Goal: Transaction & Acquisition: Purchase product/service

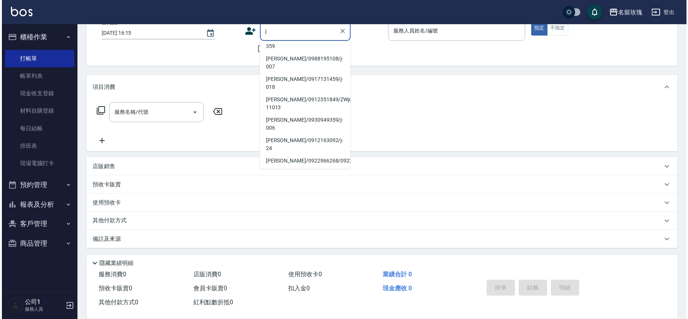
scroll to position [50, 0]
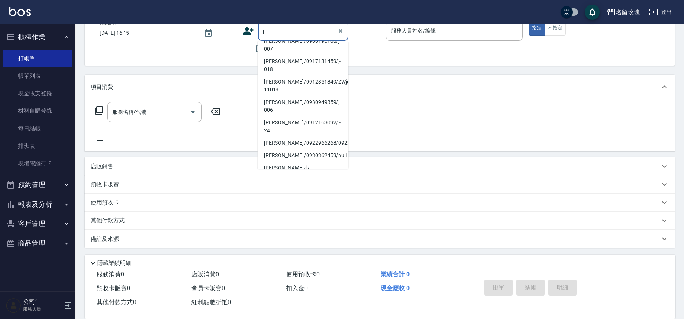
click at [302, 182] on li "[PERSON_NAME]心朋友 足球隊/009/k-600" at bounding box center [303, 192] width 91 height 20
type input "[PERSON_NAME]心朋友 足球隊/009/k-600"
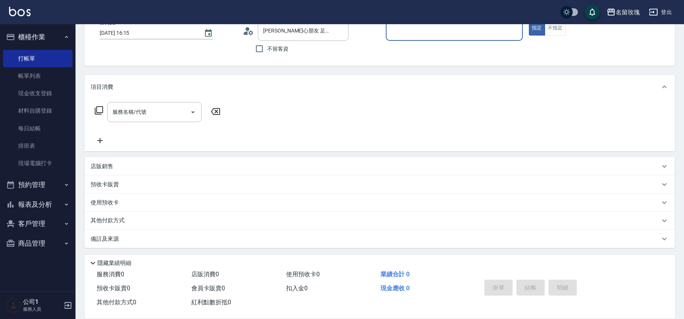
type input "[PERSON_NAME]-5"
click at [203, 51] on div "帳單日期 [DATE] 16:15 顧客姓名/手機號碼/編號 [PERSON_NAME]心朋友 足球隊/009/k-600 顧客姓名/手機號碼/編號 不留客資…" at bounding box center [380, 39] width 573 height 36
click at [247, 32] on icon at bounding box center [246, 32] width 5 height 3
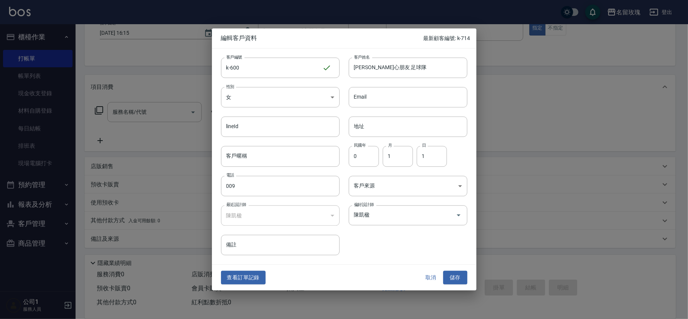
click at [248, 286] on div "查看訂單記錄 取消 儲存" at bounding box center [344, 277] width 264 height 26
click at [256, 274] on button "查看訂單記錄" at bounding box center [243, 277] width 45 height 14
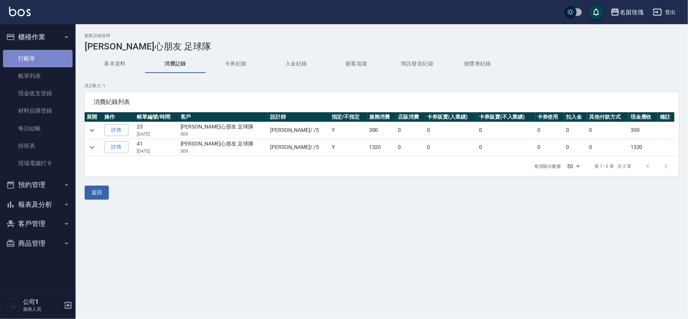
click at [25, 52] on link "打帳單" at bounding box center [37, 58] width 69 height 17
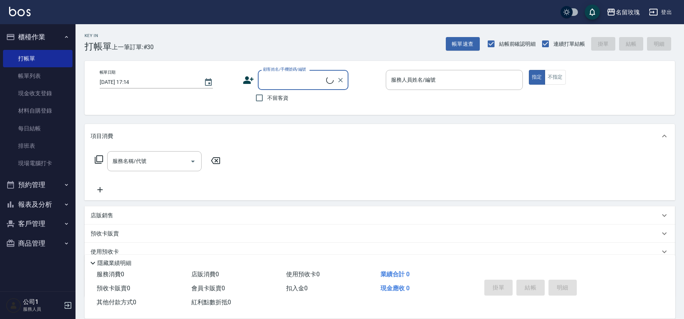
click at [297, 79] on input "顧客姓名/手機號碼/編號" at bounding box center [293, 79] width 65 height 13
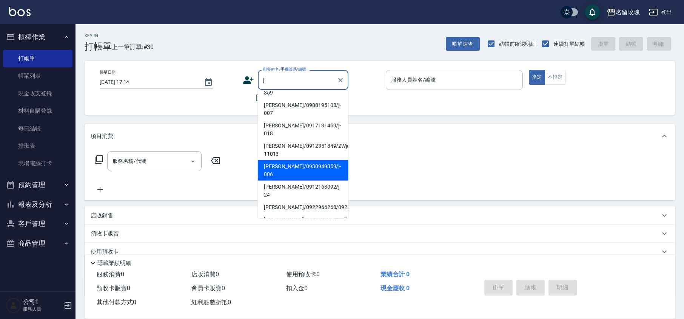
scroll to position [50, 0]
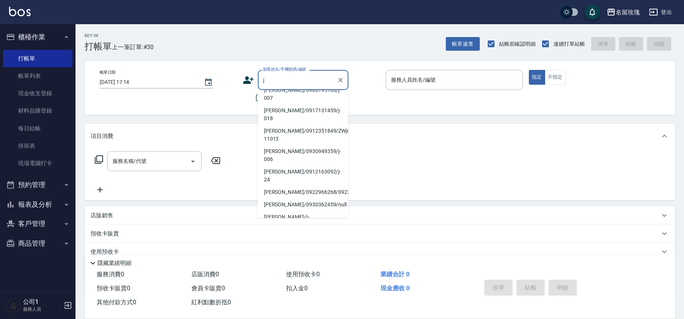
click at [309, 231] on li "[PERSON_NAME]心朋友 足球隊/009/k-600" at bounding box center [303, 241] width 91 height 20
type input "[PERSON_NAME]心朋友 足球隊/009/k-600"
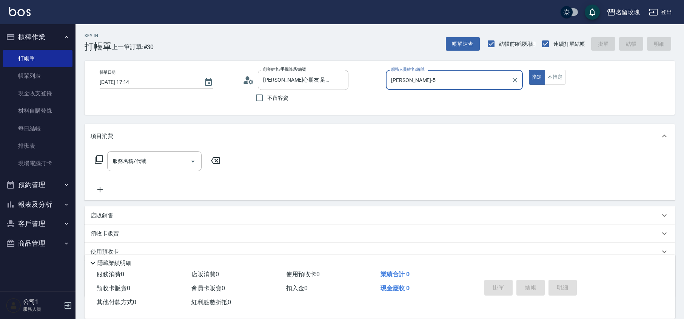
type input "[PERSON_NAME]-5"
click at [161, 159] on input "服務名稱/代號" at bounding box center [149, 160] width 76 height 13
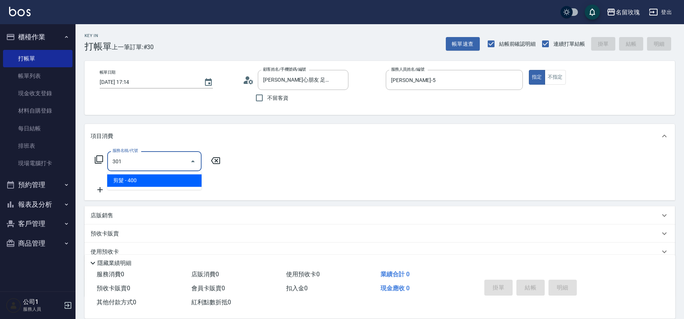
type input "剪髮(301)"
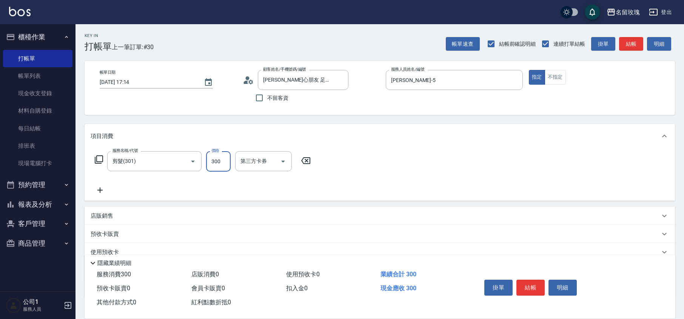
click at [216, 159] on input "300" at bounding box center [218, 161] width 25 height 20
type input "350"
click at [227, 101] on div "帳單日期 [DATE] 17:14 顧客姓名/手機號碼/編號 [PERSON_NAME]心朋友 足球隊/009/k-600 顧客姓名/手機號碼/編號 不留客資…" at bounding box center [380, 88] width 573 height 36
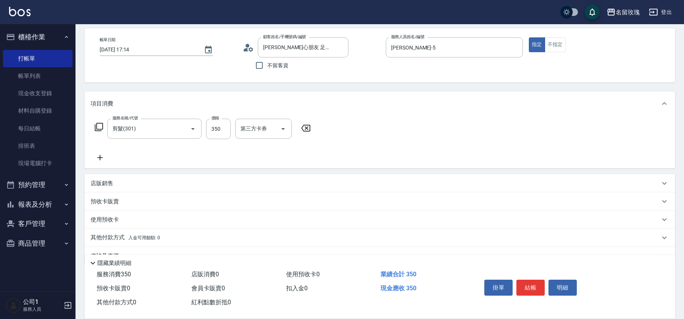
scroll to position [49, 0]
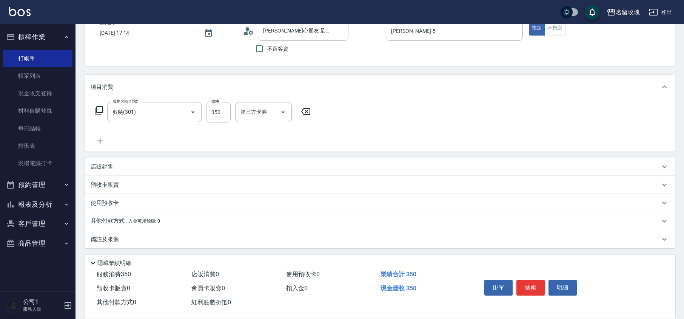
click at [210, 58] on div "帳單日期 [DATE] 17:14 顧客姓名/手機號碼/編號 [PERSON_NAME]心朋友 足球隊/009/k-600 顧客姓名/手機號碼/編號 不留客資…" at bounding box center [380, 39] width 591 height 54
type input "[DATE] 17:32"
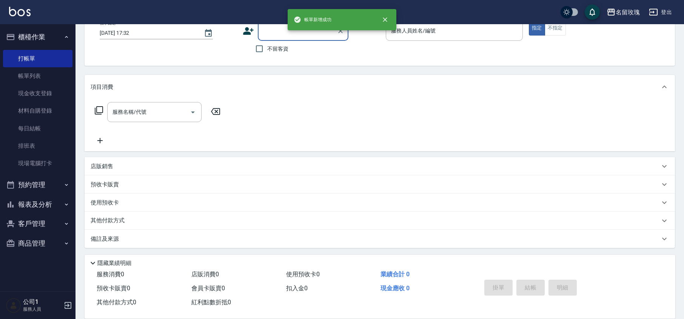
scroll to position [0, 0]
click at [280, 50] on span "不留客資" at bounding box center [277, 49] width 21 height 8
click at [267, 50] on input "不留客資" at bounding box center [260, 49] width 16 height 16
checkbox input "true"
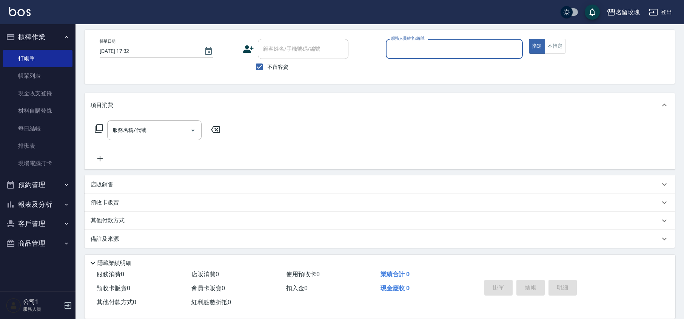
scroll to position [31, 0]
click at [399, 47] on input "服務人員姓名/編號" at bounding box center [454, 48] width 130 height 13
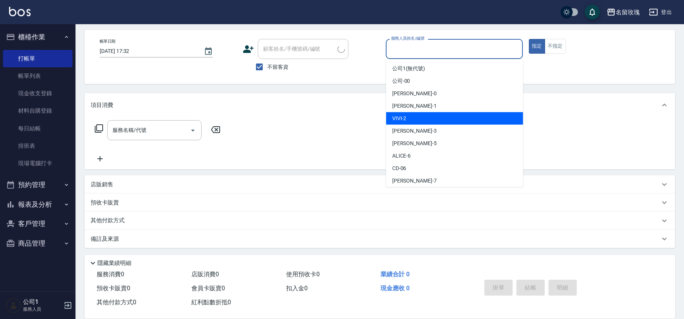
click at [428, 120] on div "VIVI -2" at bounding box center [454, 118] width 137 height 12
type input "VIVI-2"
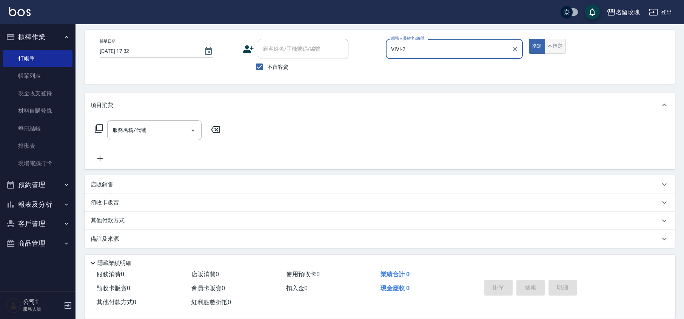
click at [553, 45] on button "不指定" at bounding box center [555, 46] width 21 height 15
click at [135, 132] on input "服務名稱/代號" at bounding box center [149, 129] width 76 height 13
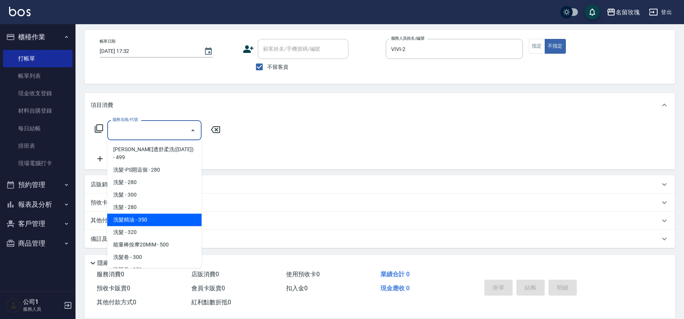
click at [147, 213] on span "洗髮精油 - 350" at bounding box center [154, 219] width 94 height 12
type input "洗髮精油(206)"
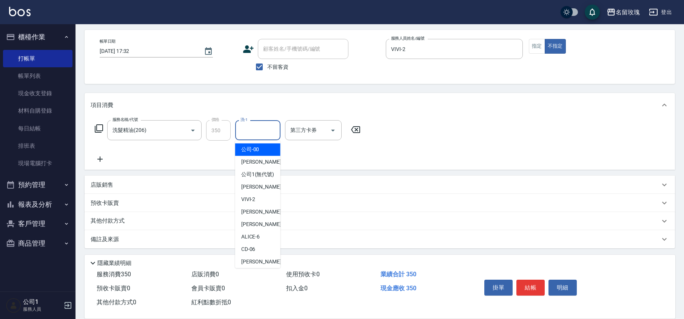
click at [274, 128] on input "洗-1" at bounding box center [258, 129] width 39 height 13
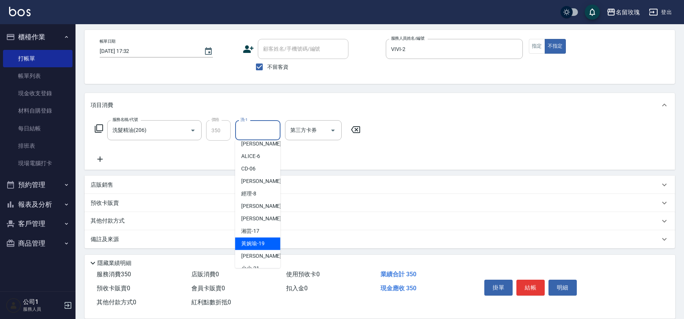
scroll to position [148, 0]
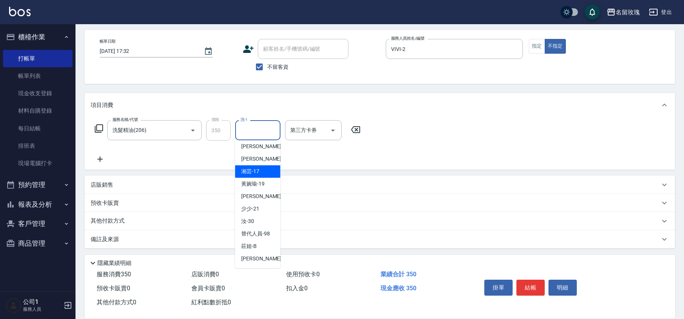
click at [260, 172] on div "湘芸 -17" at bounding box center [257, 171] width 45 height 12
type input "湘芸-17"
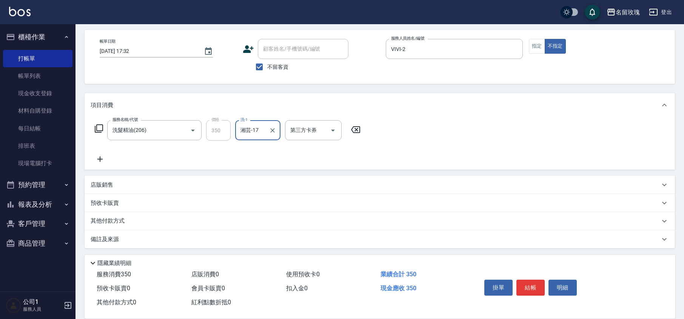
click at [105, 158] on icon at bounding box center [100, 158] width 19 height 9
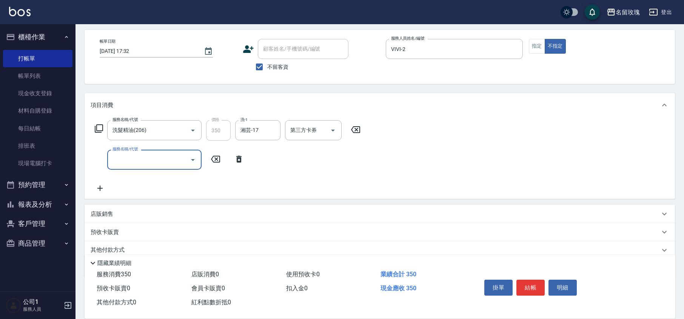
click at [132, 165] on input "服務名稱/代號" at bounding box center [149, 159] width 76 height 13
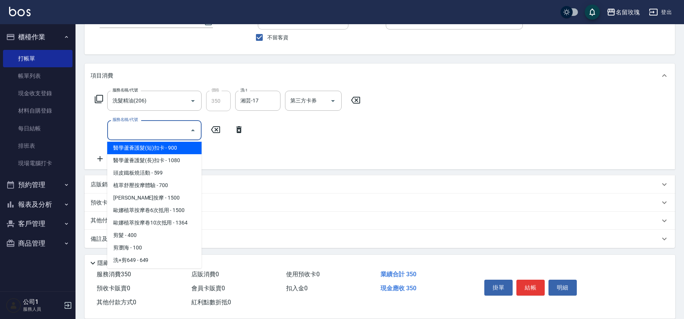
scroll to position [352, 0]
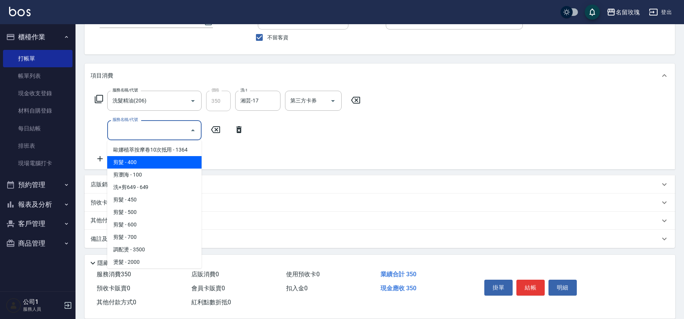
click at [138, 156] on span "剪髮 - 400" at bounding box center [154, 162] width 94 height 12
type input "剪髮(301)"
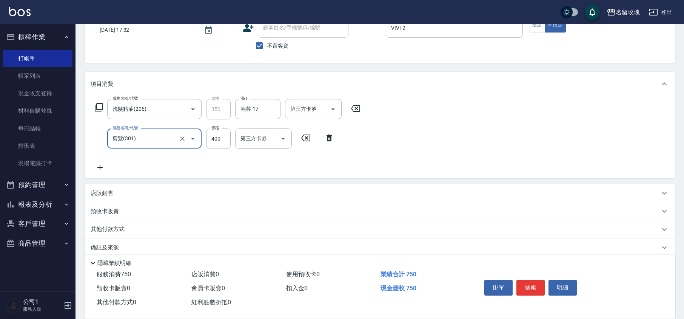
scroll to position [0, 0]
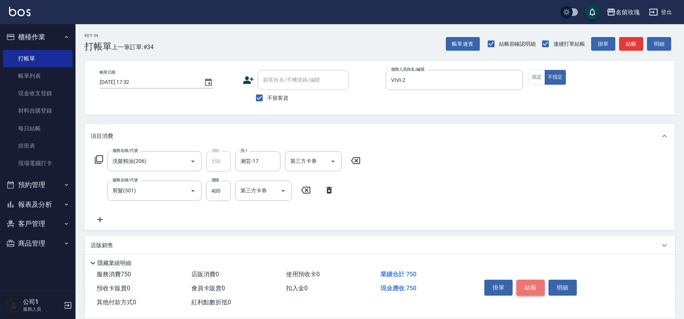
click at [536, 283] on button "結帳" at bounding box center [531, 287] width 28 height 16
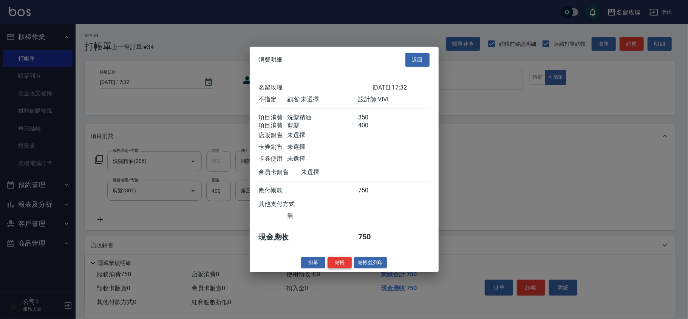
click at [337, 261] on button "結帳" at bounding box center [339, 262] width 24 height 12
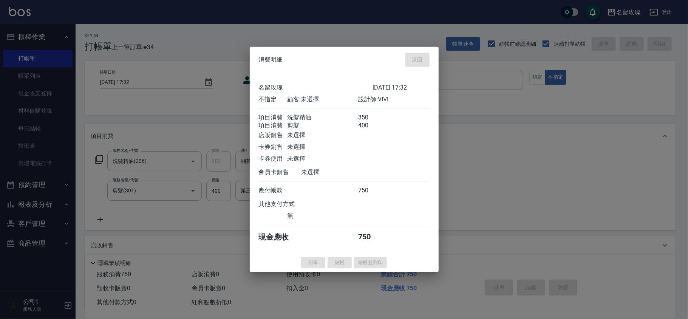
type input "[DATE] 17:35"
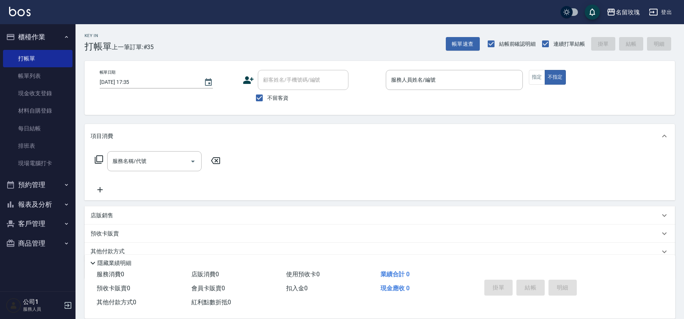
click at [272, 102] on span "不留客資" at bounding box center [277, 98] width 21 height 8
click at [267, 102] on input "不留客資" at bounding box center [260, 98] width 16 height 16
checkbox input "false"
click at [37, 32] on button "櫃檯作業" at bounding box center [37, 37] width 69 height 20
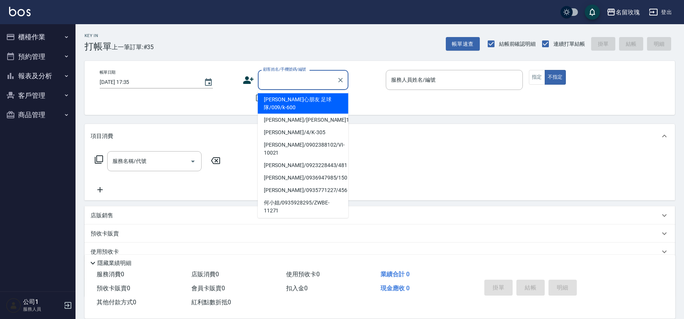
click at [288, 81] on input "顧客姓名/手機號碼/編號" at bounding box center [297, 79] width 73 height 13
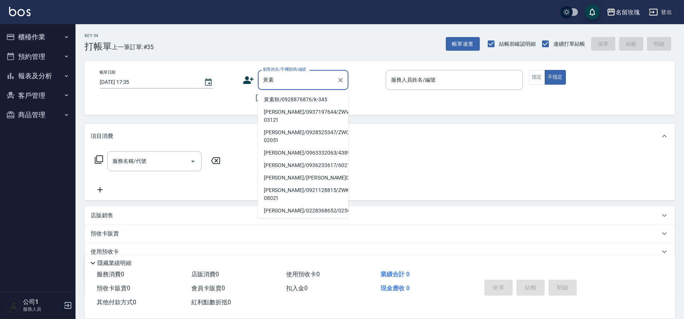
click at [296, 100] on li "黃素秋/0928876876/k-345" at bounding box center [303, 99] width 91 height 12
type input "黃素秋/0928876876/k-345"
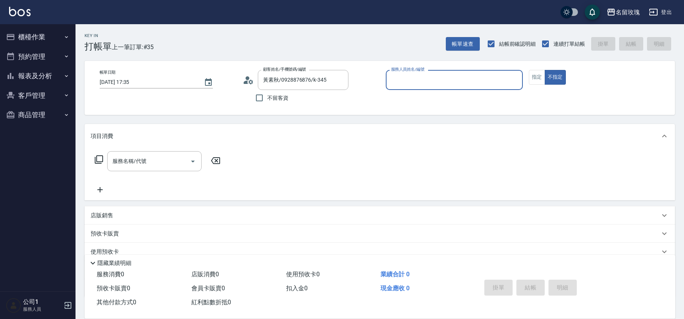
type input "[PERSON_NAME]-5"
click at [538, 82] on button "指定" at bounding box center [537, 77] width 16 height 15
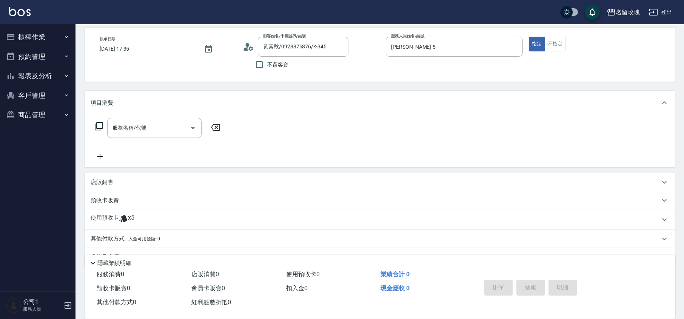
scroll to position [51, 0]
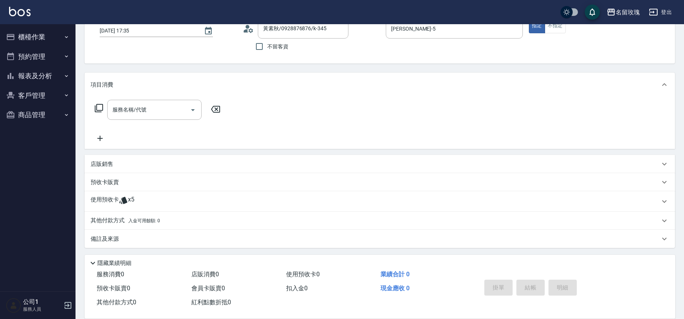
click at [121, 198] on icon at bounding box center [123, 200] width 9 height 9
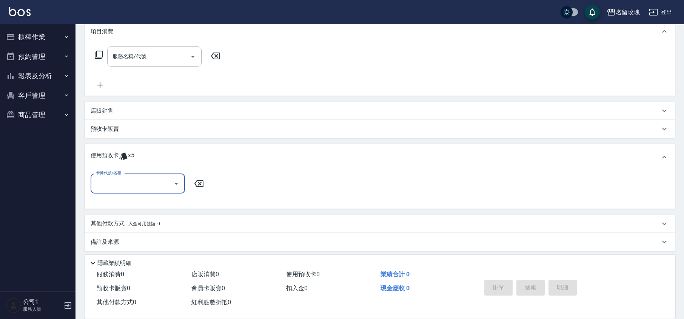
scroll to position [105, 0]
click at [158, 183] on input "卡券代號/名稱" at bounding box center [132, 182] width 76 height 13
click at [140, 201] on div "113 剪髮卡四送一(1000) 剩餘5張 113206" at bounding box center [138, 206] width 94 height 20
type input "113 剪髮卡四送一(1000) 113206"
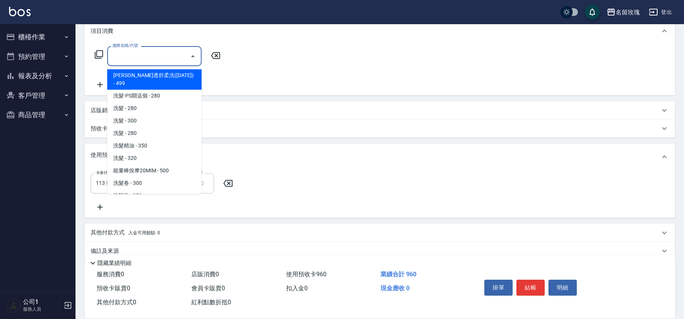
click at [159, 62] on input "服務名稱/代號" at bounding box center [149, 55] width 76 height 13
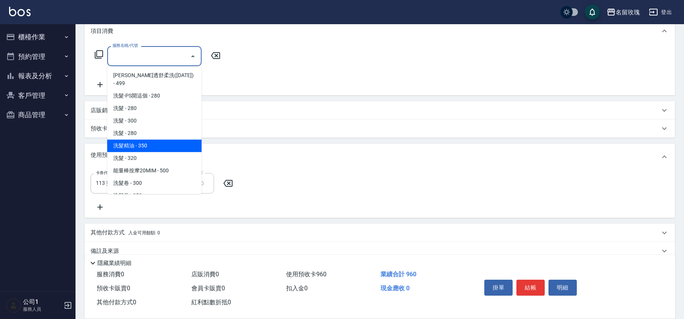
click at [159, 140] on span "洗髮精油 - 350" at bounding box center [154, 145] width 94 height 12
type input "洗髮精油(206)"
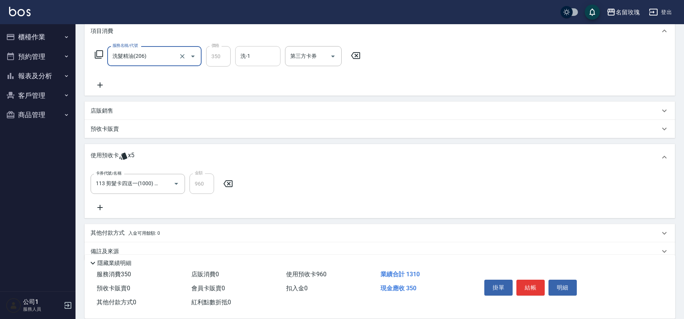
click at [270, 60] on input "洗-1" at bounding box center [258, 55] width 39 height 13
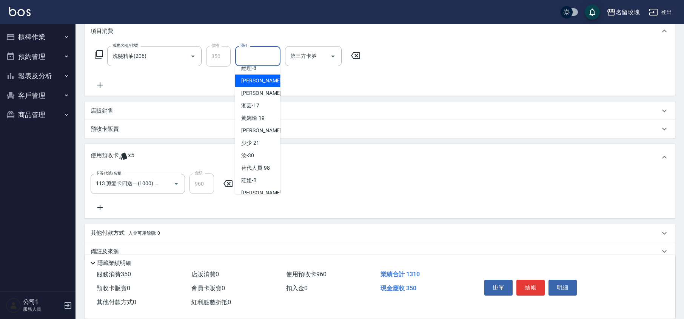
scroll to position [148, 0]
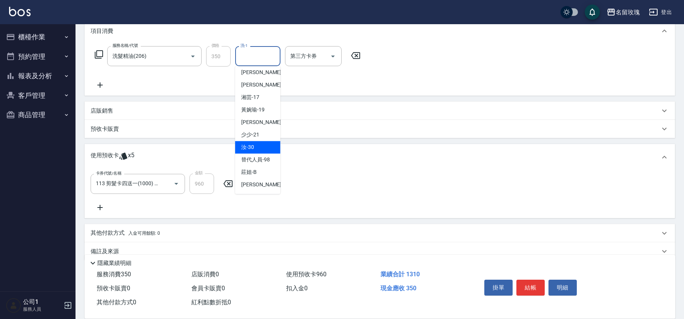
click at [257, 141] on div "汝 -30" at bounding box center [257, 147] width 45 height 12
type input "汝-30"
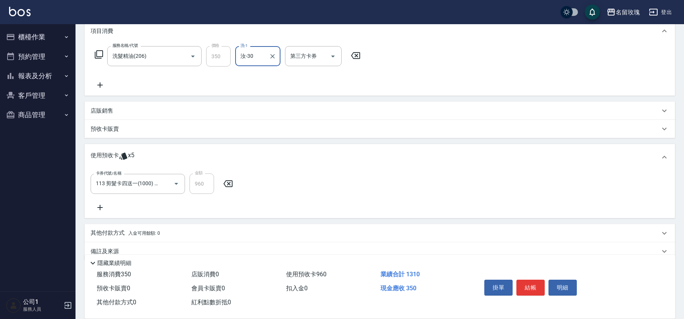
click at [248, 88] on div "服務名稱/代號 洗髮精油(206) 服務名稱/代號 價格 350 價格 洗-1 汝-30 洗-1 第三方卡券 第三方卡券" at bounding box center [228, 67] width 275 height 43
type input "[DATE] 18:10"
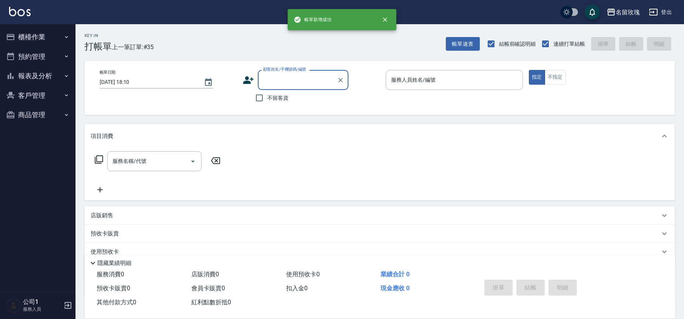
scroll to position [0, 0]
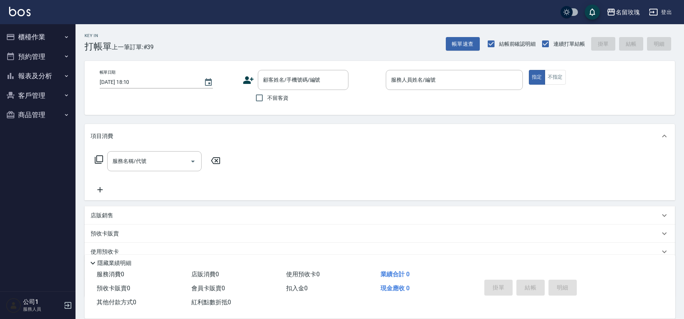
click at [252, 47] on div "Key In 打帳單 上一筆訂單:#39 帳單速查 結帳前確認明細 連續打單結帳 掛單 結帳 明細" at bounding box center [376, 38] width 600 height 28
click at [29, 36] on button "櫃檯作業" at bounding box center [37, 37] width 69 height 20
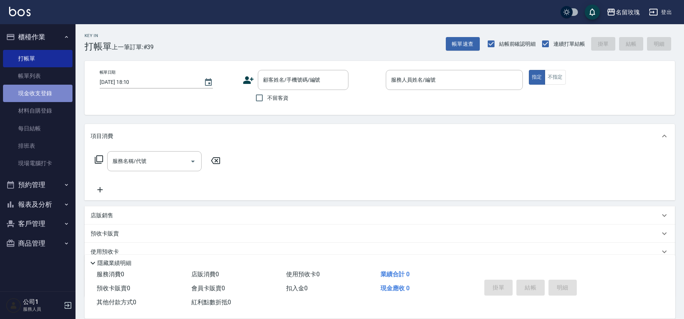
click at [59, 85] on link "現金收支登錄" at bounding box center [37, 93] width 69 height 17
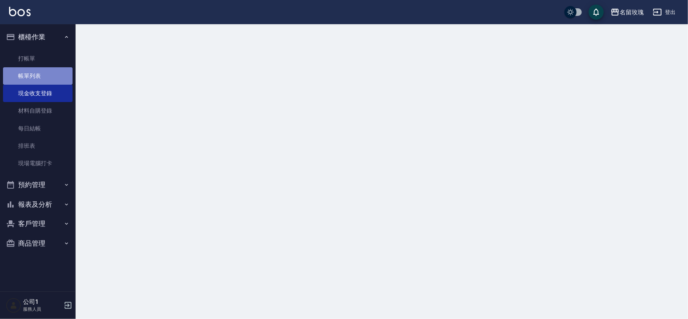
click at [54, 76] on link "帳單列表" at bounding box center [37, 75] width 69 height 17
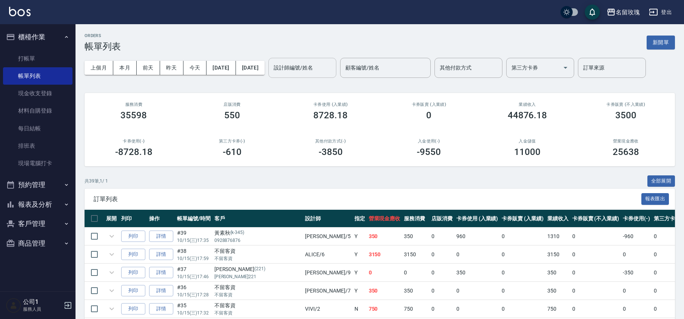
click at [316, 73] on input "設計師編號/姓名" at bounding box center [302, 67] width 61 height 13
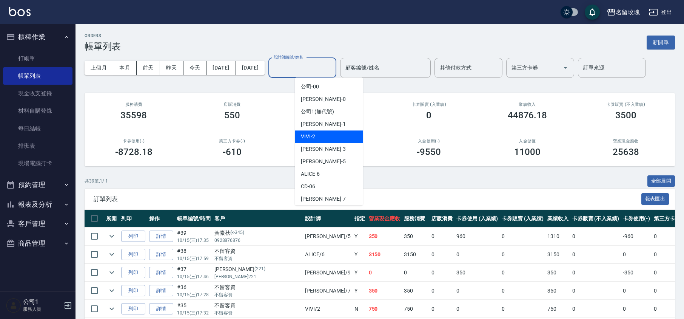
click at [338, 136] on div "VIVI -2" at bounding box center [329, 136] width 68 height 12
type input "VIVI-2"
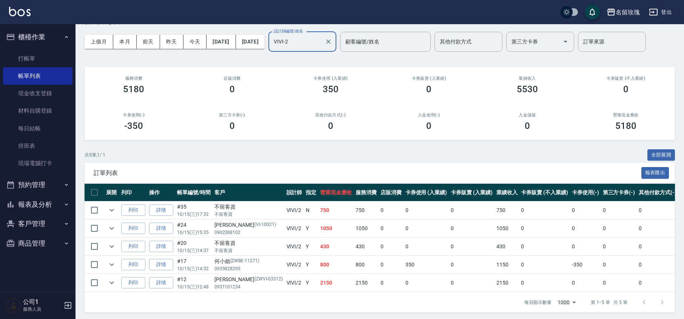
scroll to position [38, 0]
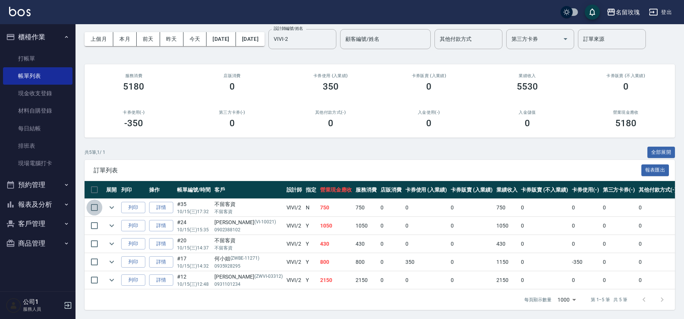
click at [102, 199] on input "checkbox" at bounding box center [94, 207] width 16 height 16
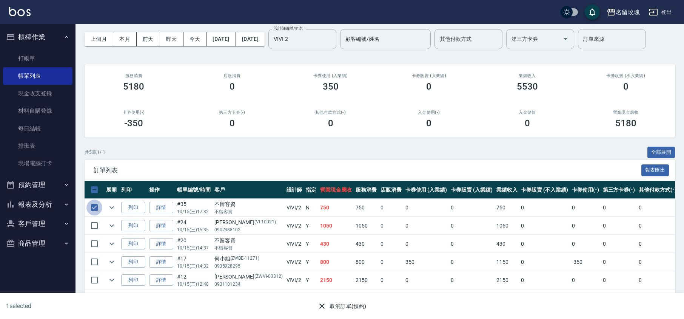
drag, startPoint x: 87, startPoint y: 198, endPoint x: 91, endPoint y: 198, distance: 4.5
click at [88, 199] on input "checkbox" at bounding box center [94, 207] width 16 height 16
checkbox input "false"
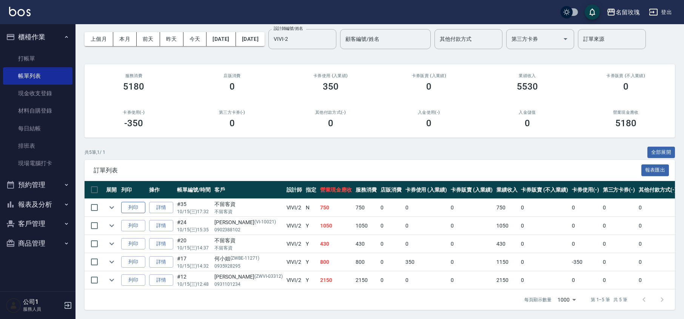
click at [123, 202] on button "列印" at bounding box center [133, 208] width 24 height 12
click at [111, 206] on icon "expand row" at bounding box center [112, 207] width 5 height 3
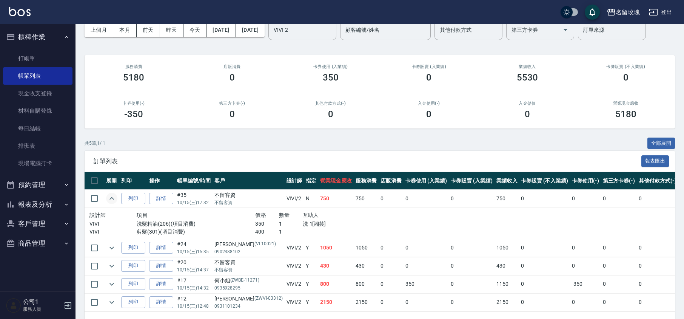
click at [114, 198] on icon "expand row" at bounding box center [111, 198] width 9 height 9
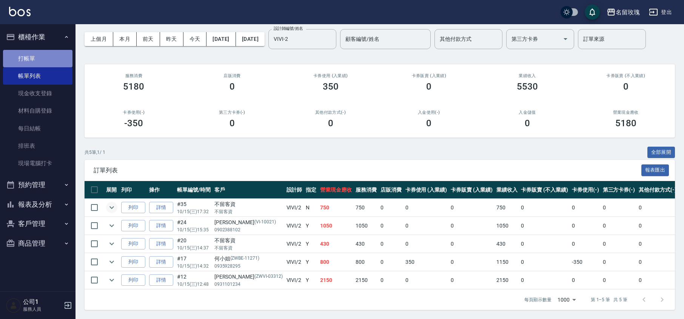
click at [34, 56] on link "打帳單" at bounding box center [37, 58] width 69 height 17
